Goal: Navigation & Orientation: Find specific page/section

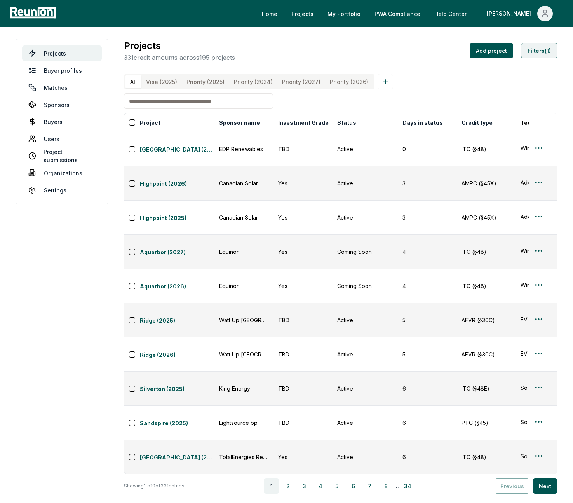
click at [536, 50] on button "Filters (1)" at bounding box center [539, 51] width 37 height 16
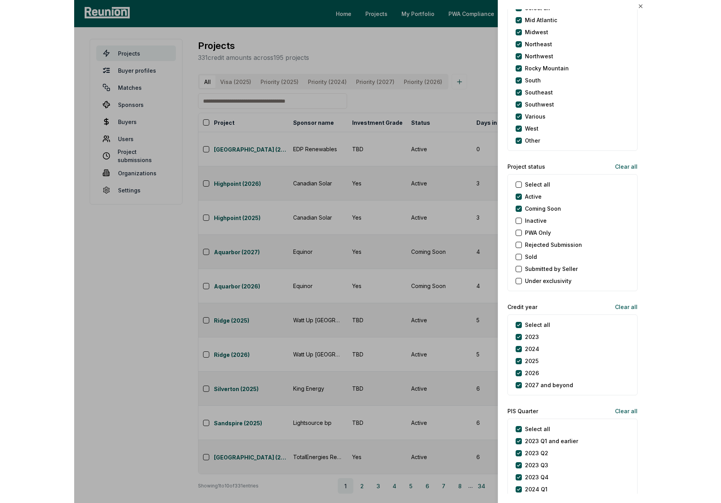
scroll to position [726, 0]
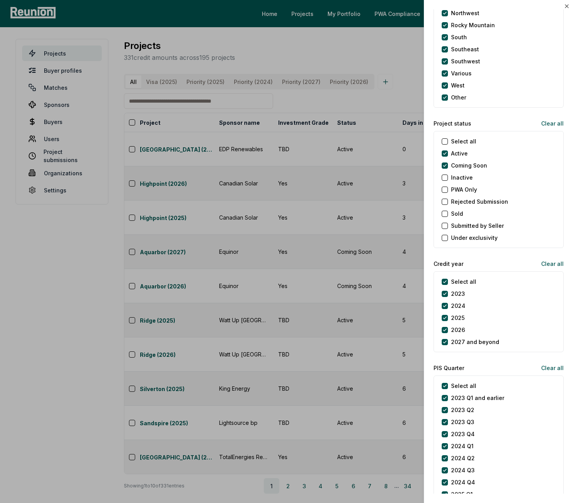
drag, startPoint x: 348, startPoint y: 376, endPoint x: 343, endPoint y: 374, distance: 4.9
click at [349, 376] on div at bounding box center [286, 251] width 573 height 503
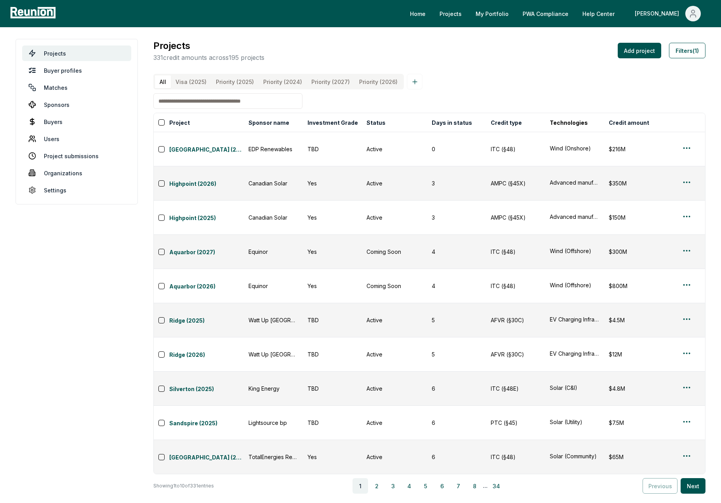
click at [572, 70] on div "Projects 331 credit amounts across 195 projects Add project Filters (1) All Vis…" at bounding box center [429, 266] width 552 height 454
click at [572, 57] on button "Filters (1)" at bounding box center [687, 51] width 37 height 16
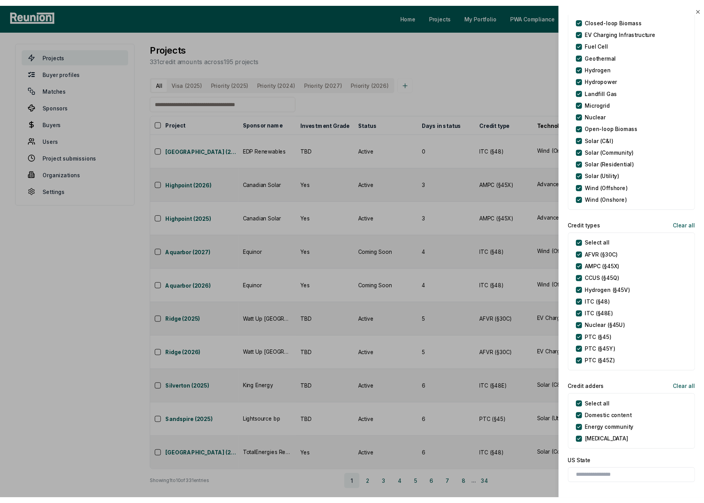
scroll to position [0, 0]
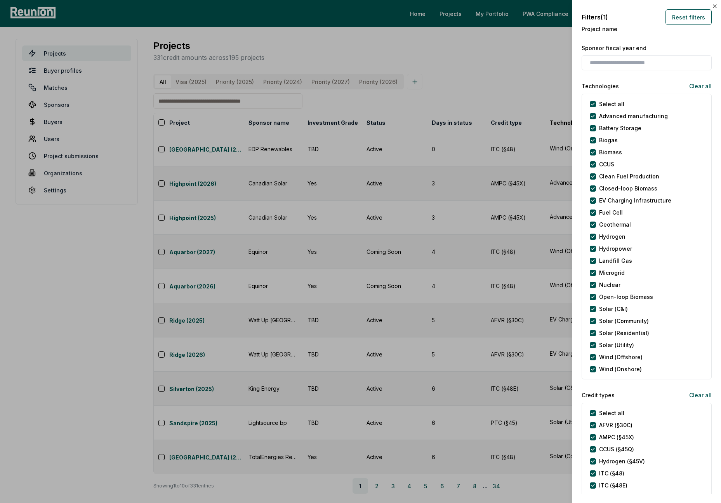
click at [514, 82] on div at bounding box center [360, 251] width 721 height 503
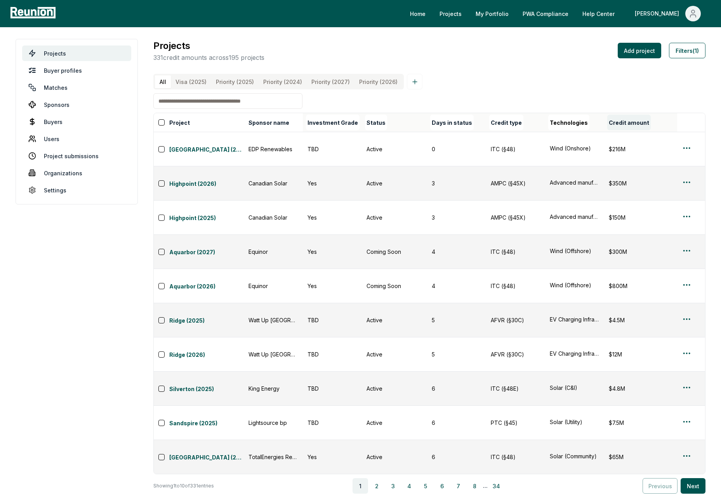
click at [572, 120] on button "Credit amount" at bounding box center [628, 123] width 43 height 16
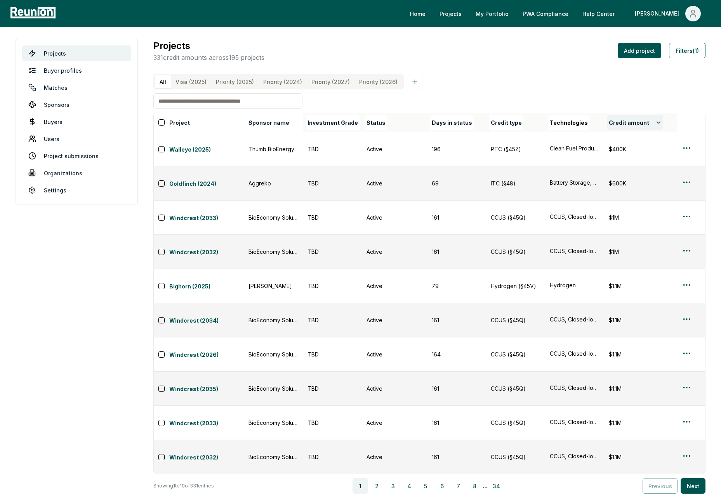
click at [572, 121] on button "Credit amount" at bounding box center [635, 123] width 56 height 16
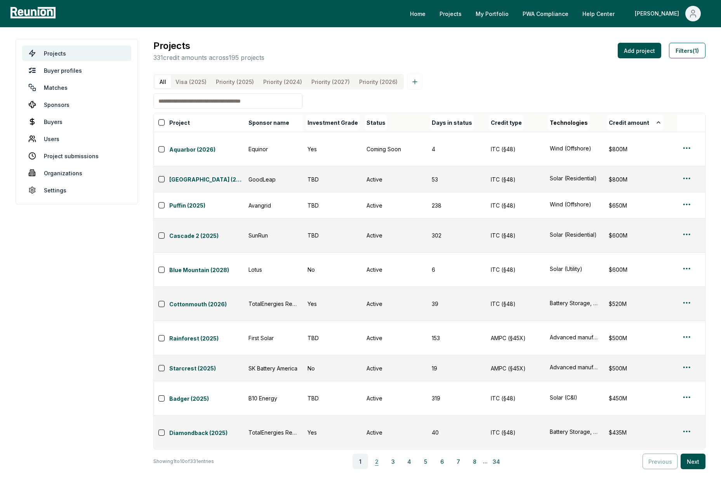
click at [381, 453] on button "2" at bounding box center [377, 461] width 16 height 16
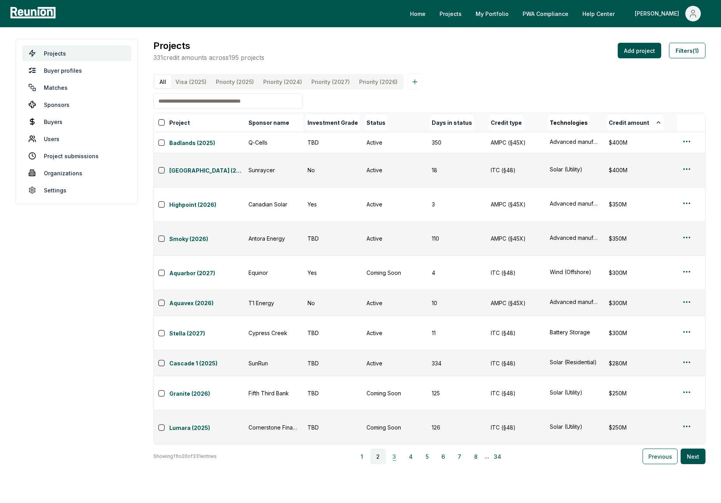
click at [396, 448] on button "3" at bounding box center [395, 456] width 16 height 16
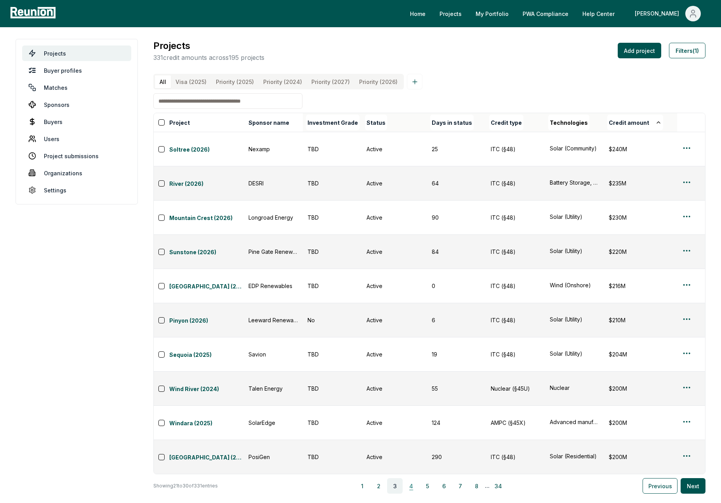
click at [416, 478] on button "4" at bounding box center [411, 486] width 16 height 16
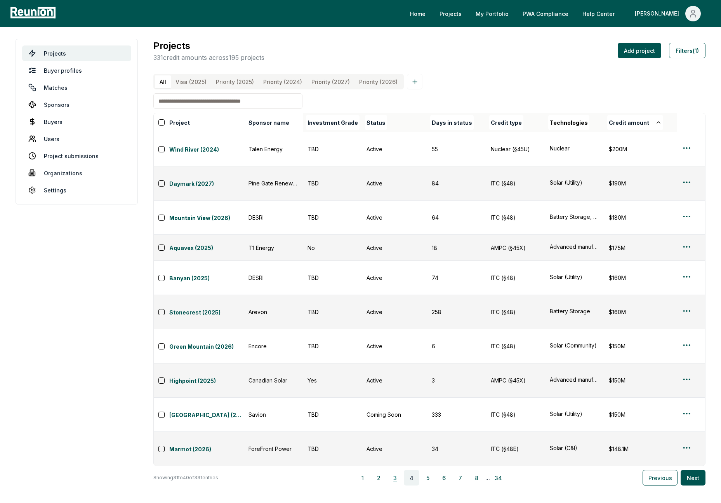
click at [399, 470] on button "3" at bounding box center [396, 478] width 16 height 16
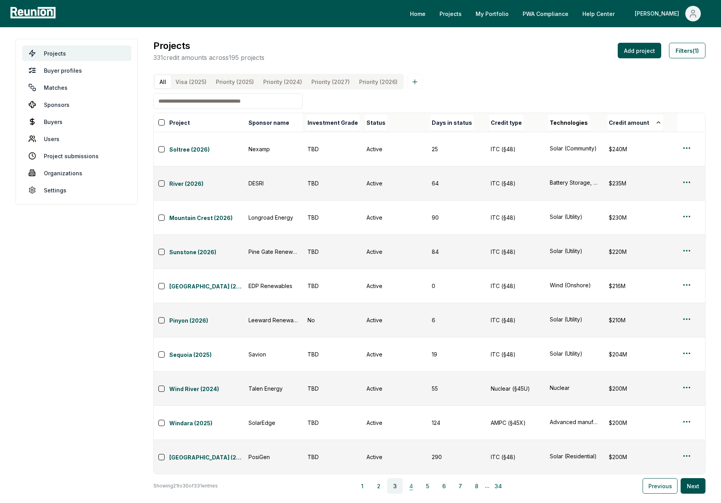
click at [416, 478] on button "4" at bounding box center [411, 486] width 16 height 16
